Goal: Book appointment/travel/reservation

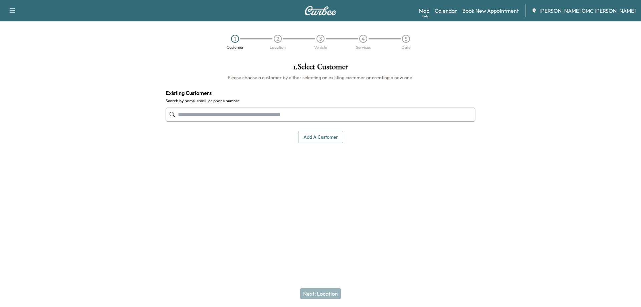
click at [457, 10] on link "Calendar" at bounding box center [446, 11] width 22 height 8
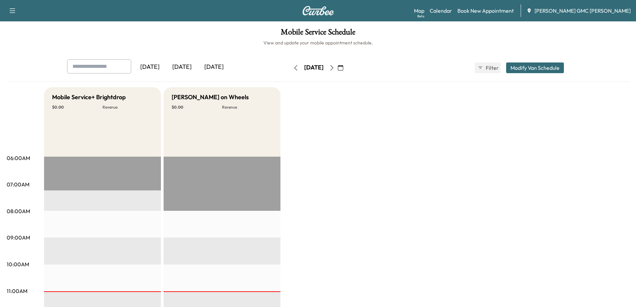
click at [335, 68] on icon "button" at bounding box center [331, 67] width 5 height 5
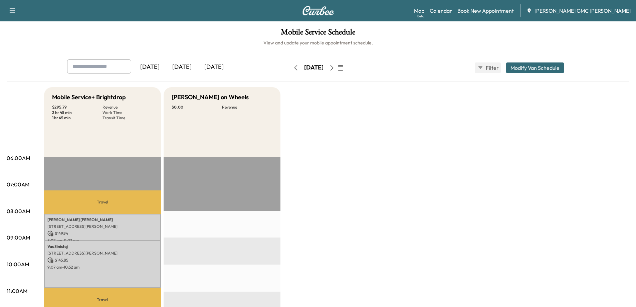
click at [335, 68] on icon "button" at bounding box center [331, 67] width 5 height 5
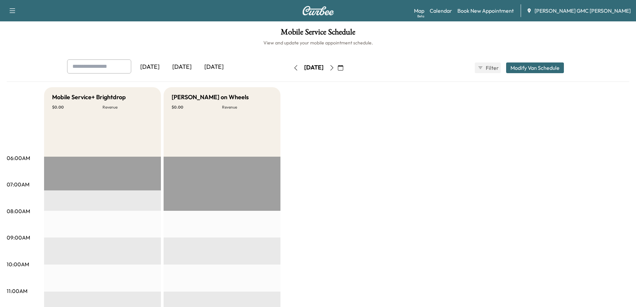
click at [335, 70] on icon "button" at bounding box center [331, 67] width 5 height 5
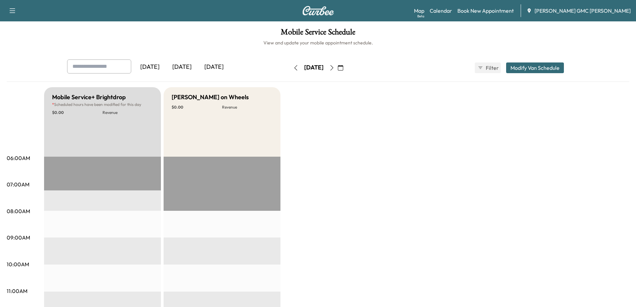
click at [335, 67] on icon "button" at bounding box center [331, 67] width 5 height 5
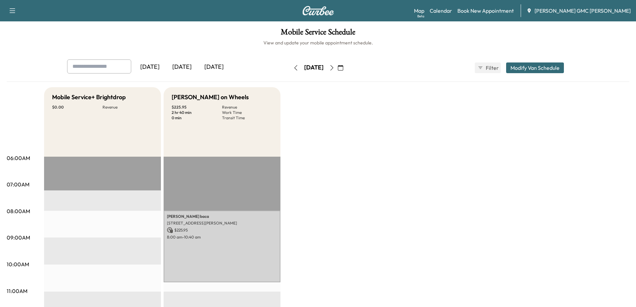
click at [293, 67] on icon "button" at bounding box center [295, 67] width 5 height 5
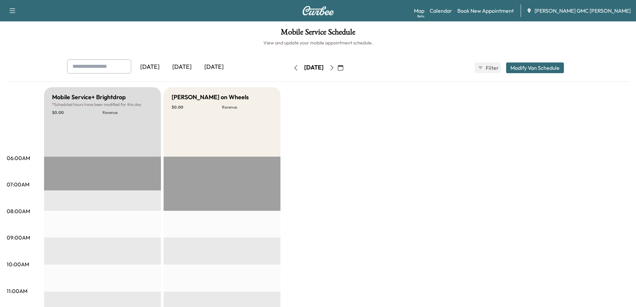
click at [293, 68] on icon "button" at bounding box center [295, 67] width 5 height 5
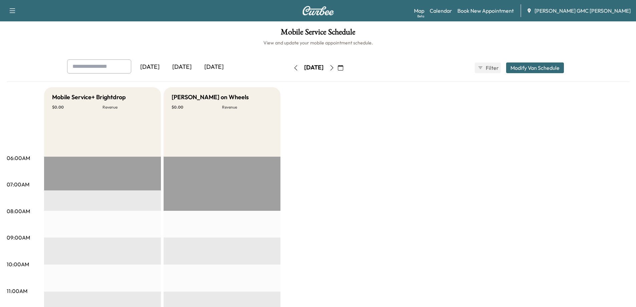
click at [293, 68] on icon "button" at bounding box center [295, 67] width 5 height 5
